Goal: Check status: Check status

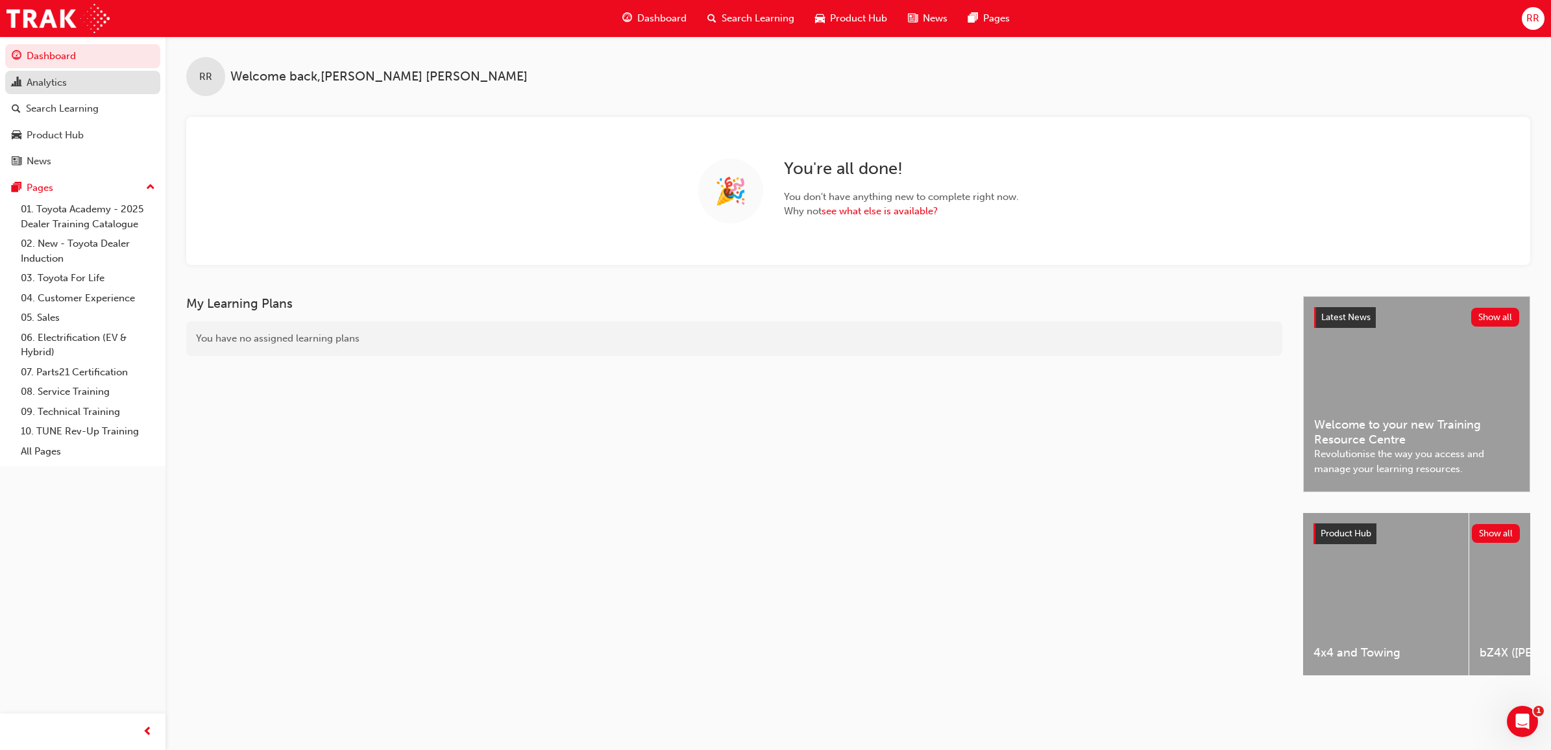
drag, startPoint x: 79, startPoint y: 86, endPoint x: 97, endPoint y: 86, distance: 18.8
click at [79, 86] on div "Analytics" at bounding box center [83, 83] width 142 height 16
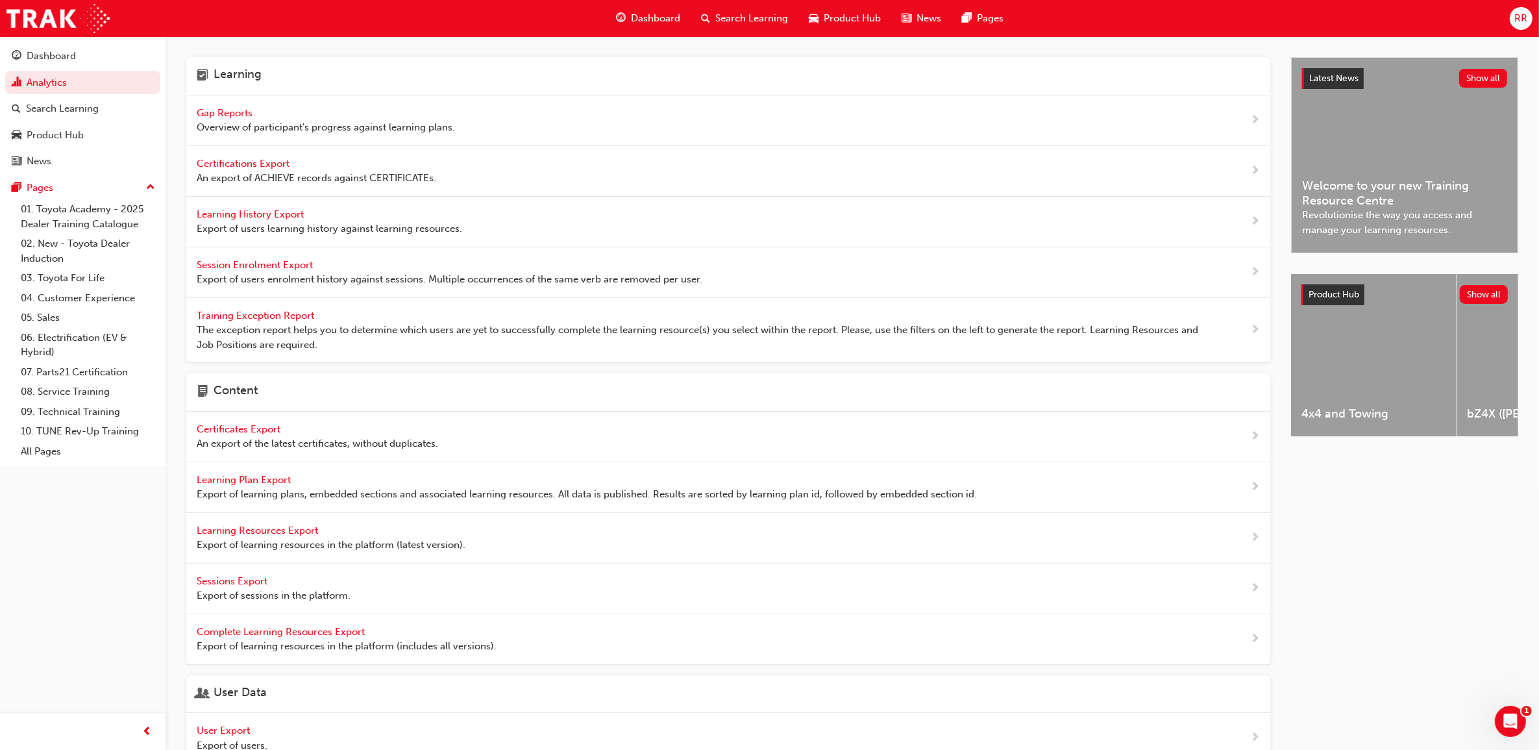
click at [344, 121] on span "Overview of participant's progress against learning plans." at bounding box center [326, 127] width 258 height 15
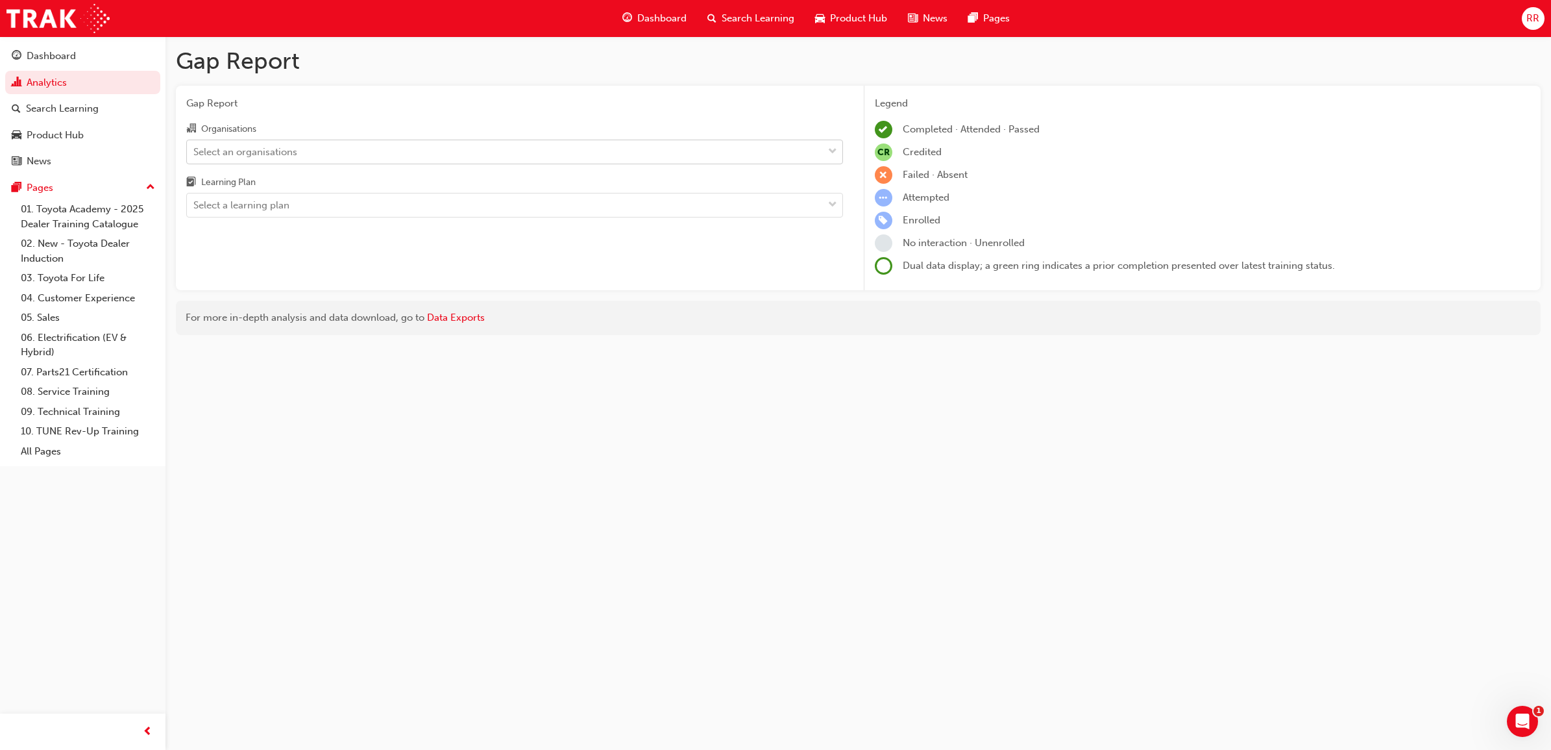
click at [504, 158] on div "Select an organisations" at bounding box center [505, 151] width 636 height 23
click at [195, 156] on input "Organisations Select an organisations" at bounding box center [193, 150] width 1 height 11
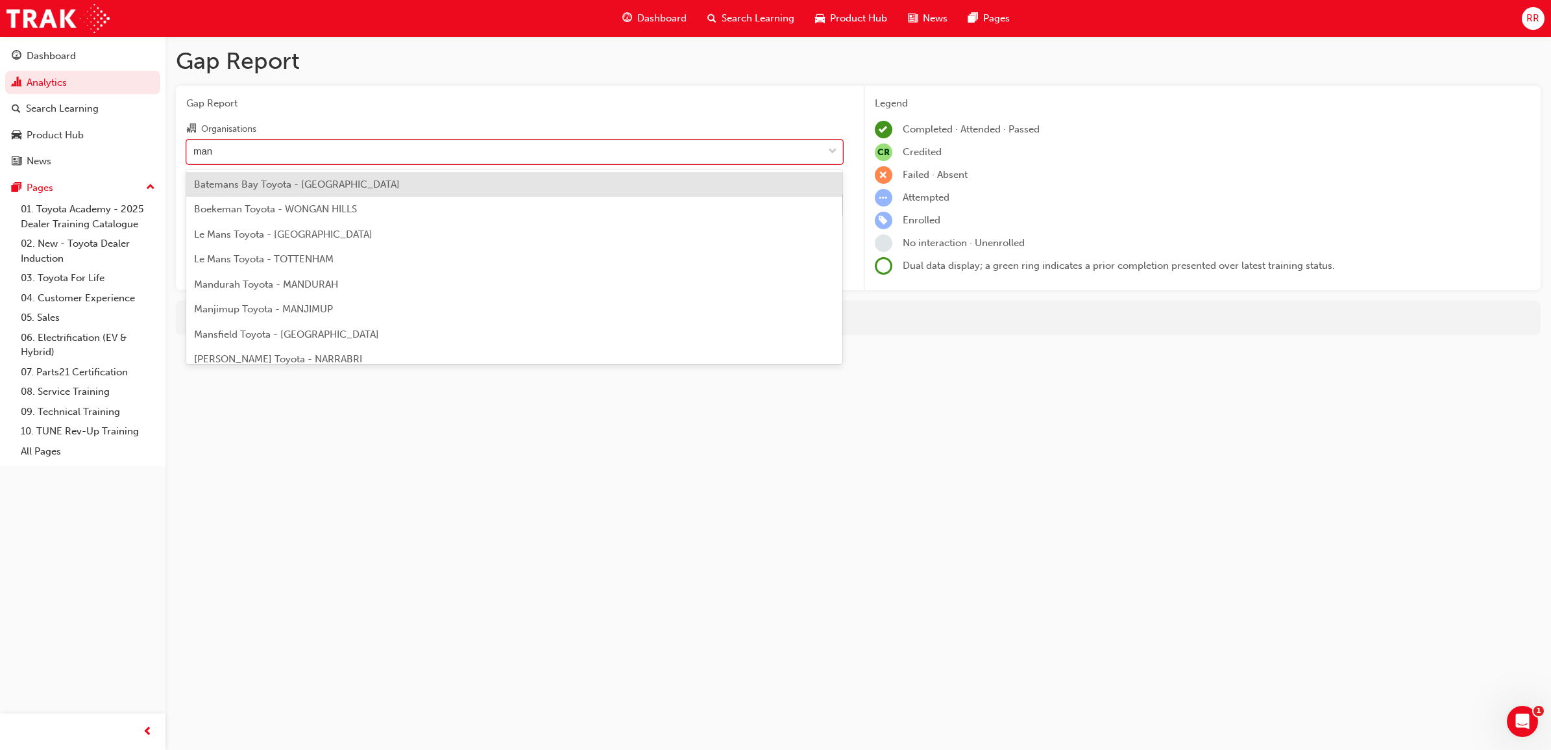
type input "mans"
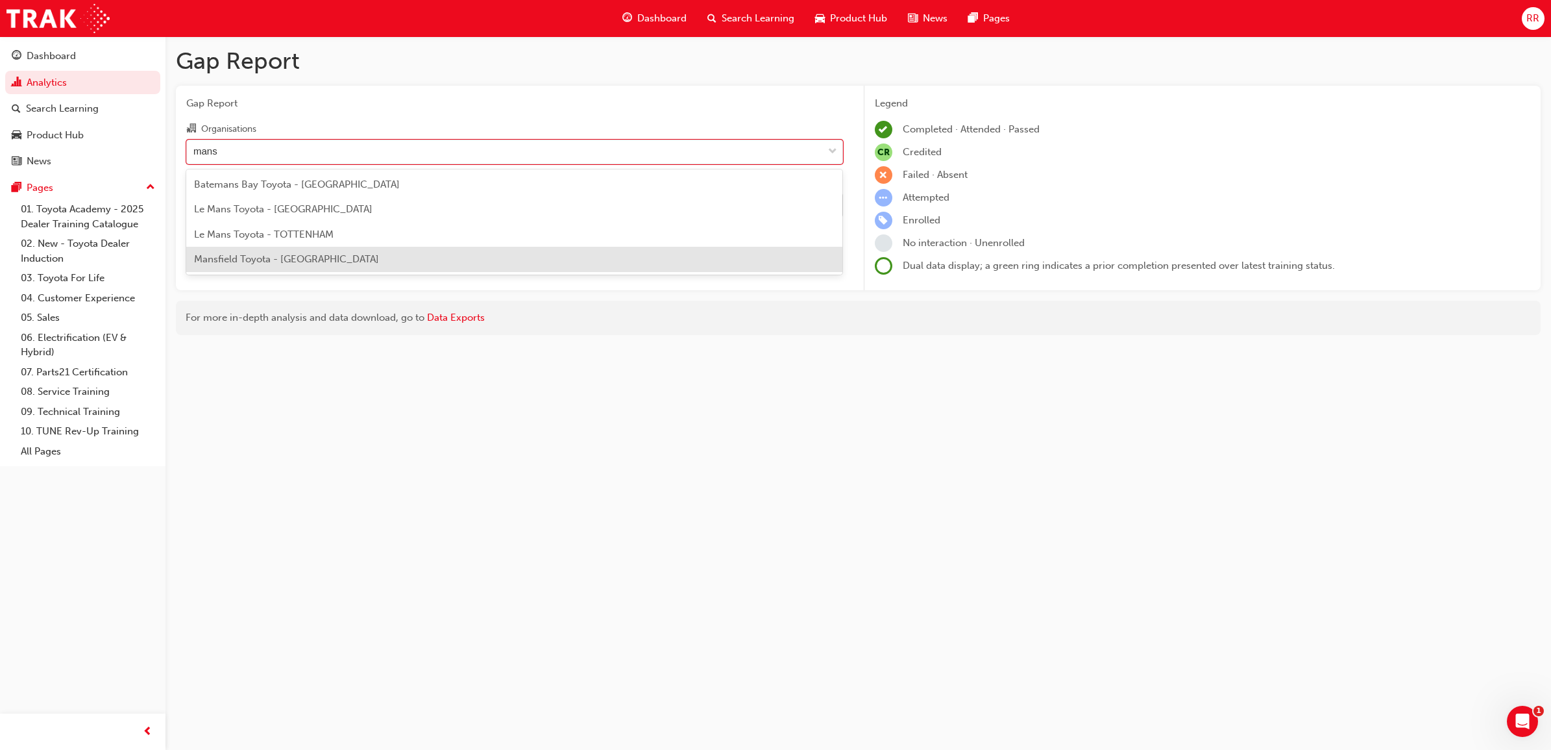
click at [302, 264] on span "Mansfield Toyota - [GEOGRAPHIC_DATA]" at bounding box center [286, 259] width 185 height 12
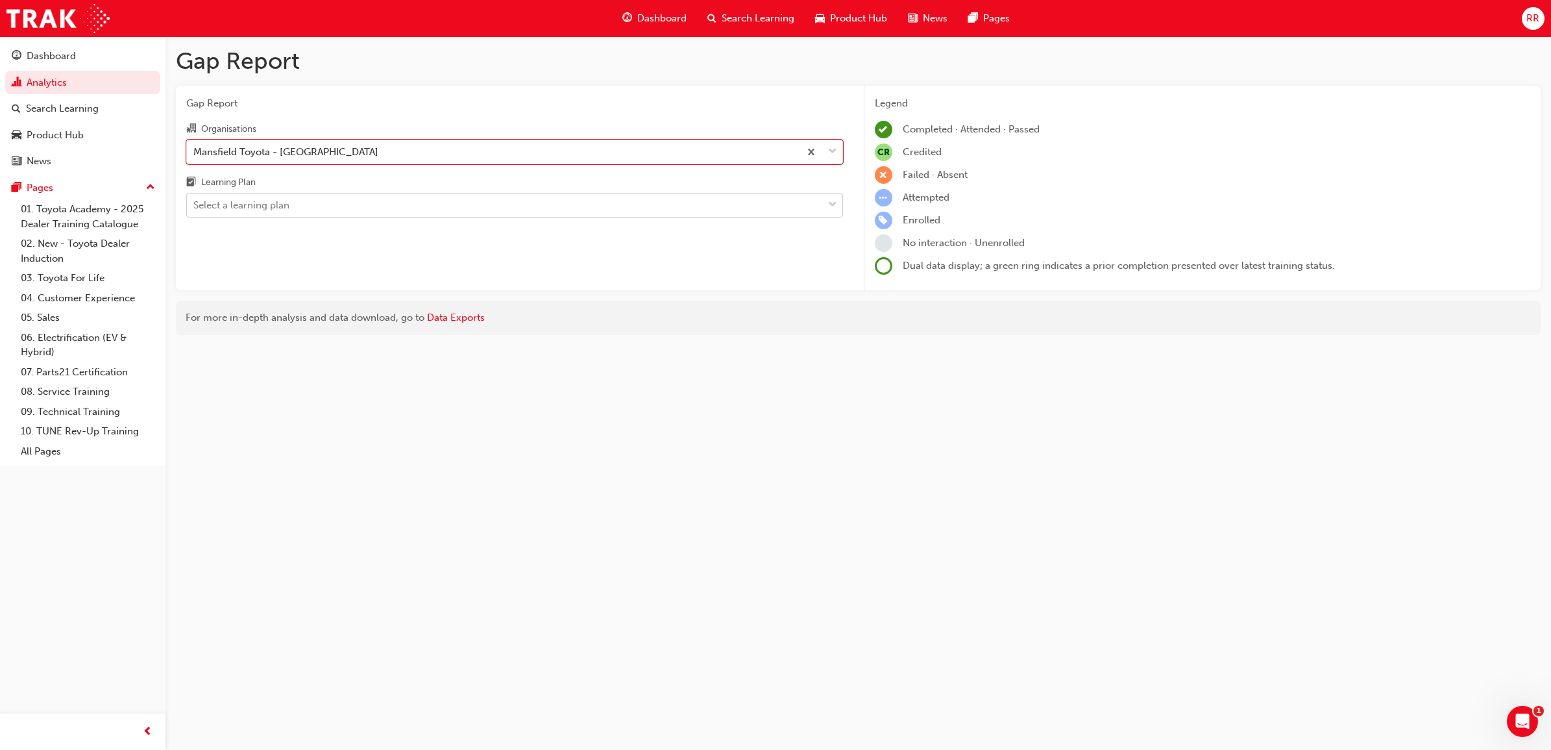
click at [515, 208] on div "Select a learning plan" at bounding box center [505, 205] width 636 height 23
click at [195, 208] on input "Learning Plan Select a learning plan" at bounding box center [193, 204] width 1 height 11
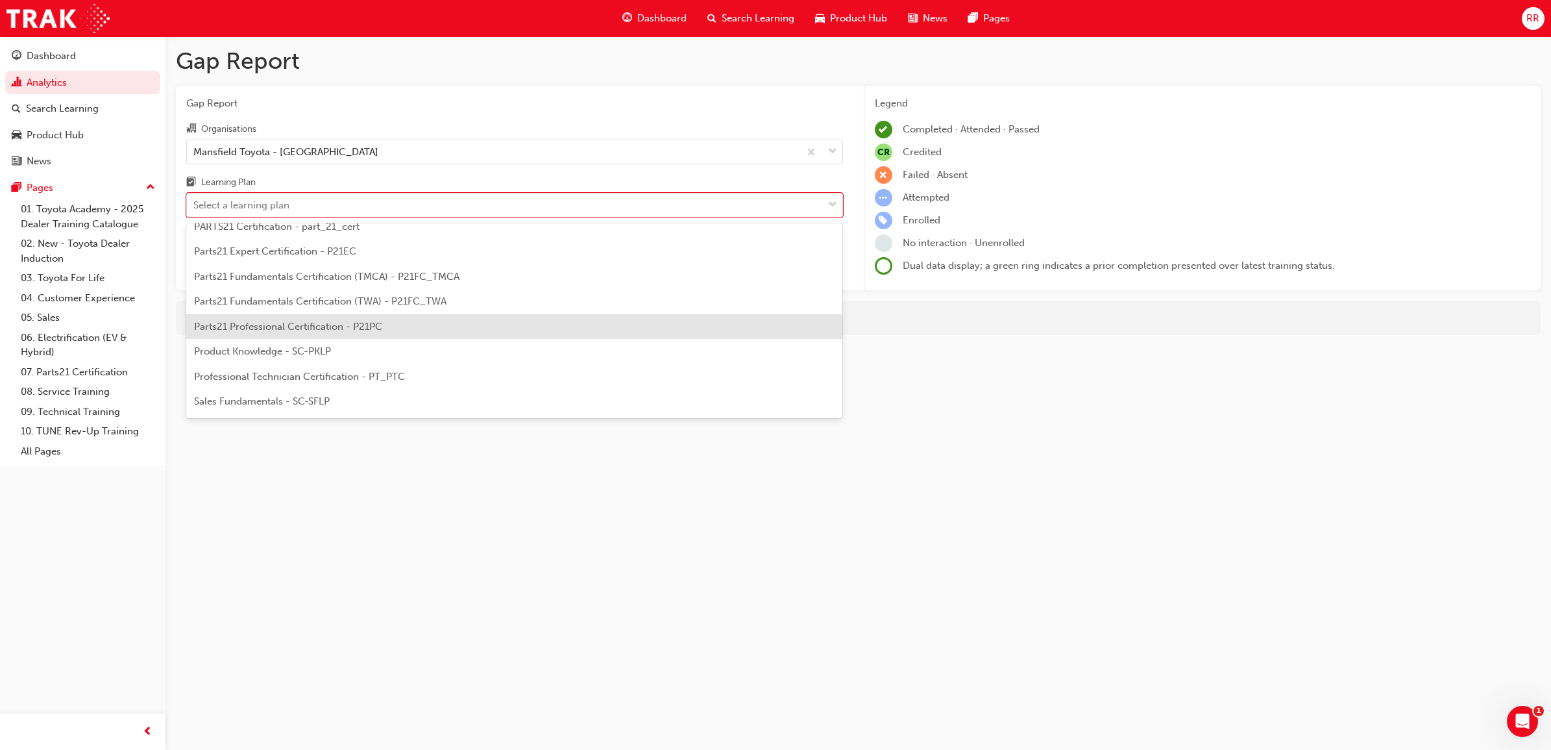
scroll to position [568, 0]
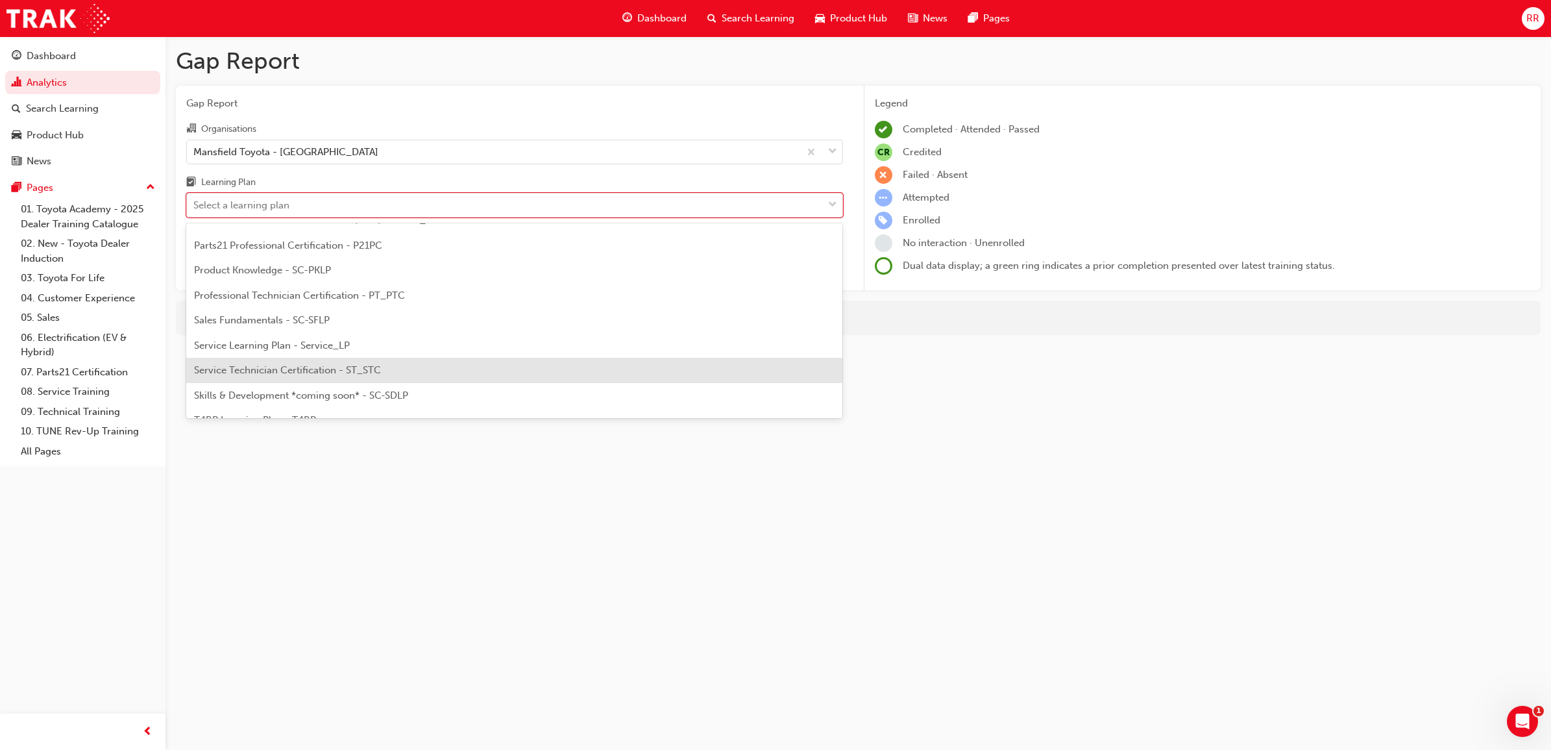
click at [346, 371] on span "Service Technician Certification - ST_STC" at bounding box center [287, 370] width 187 height 12
